Goal: Navigation & Orientation: Find specific page/section

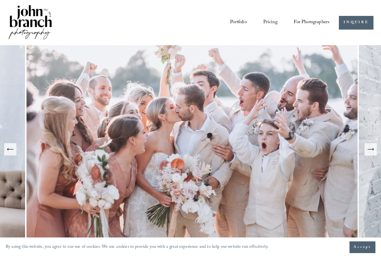
click at [237, 25] on link "Portfolio" at bounding box center [238, 23] width 17 height 10
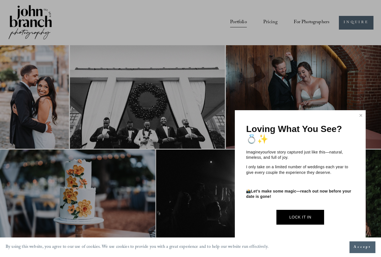
click at [277, 24] on div at bounding box center [190, 128] width 381 height 257
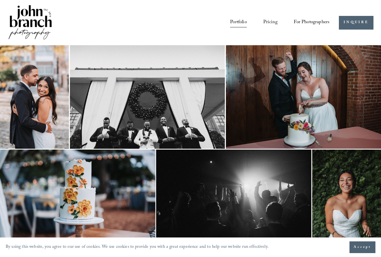
click at [273, 27] on link "Pricing" at bounding box center [270, 23] width 14 height 10
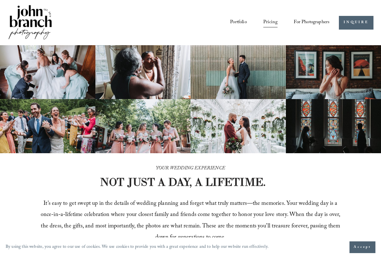
click at [0, 0] on span "Presets" at bounding box center [0, 0] width 0 height 0
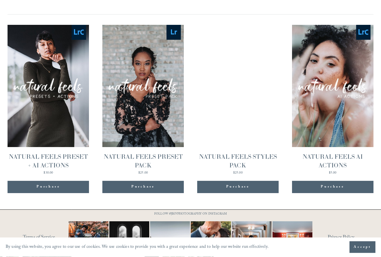
scroll to position [539, 0]
